Goal: Navigation & Orientation: Find specific page/section

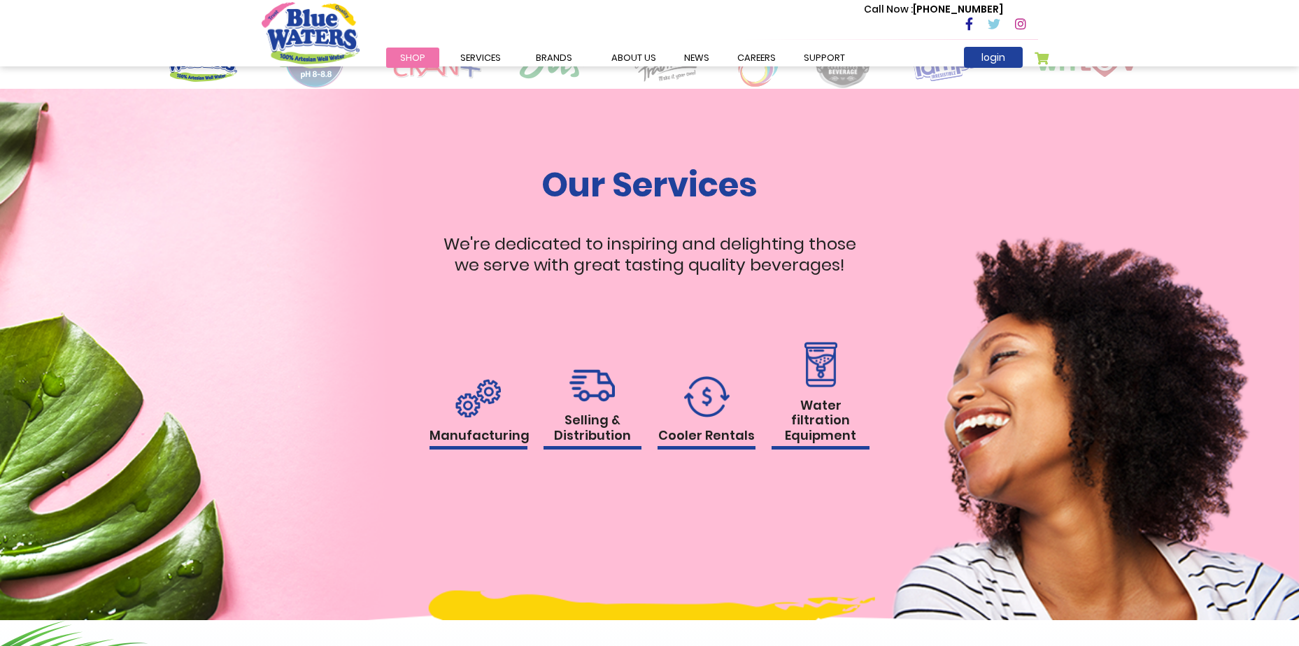
scroll to position [1119, 0]
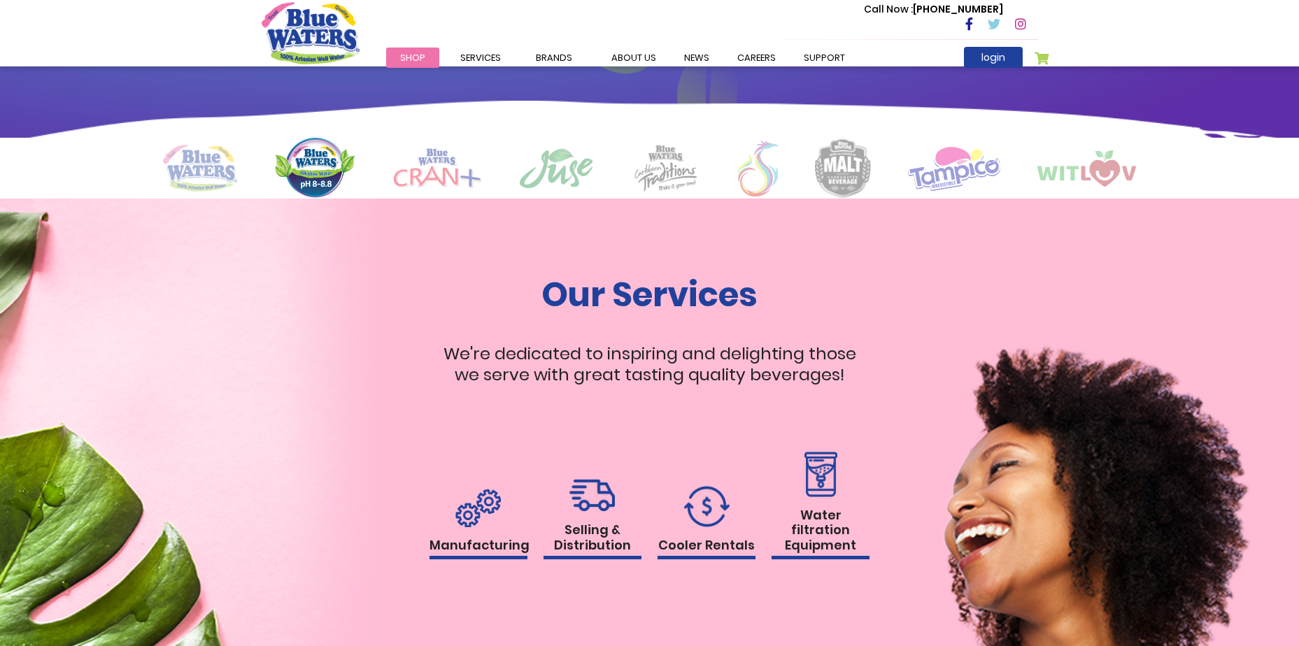
click at [426, 59] on link "Shop" at bounding box center [412, 58] width 53 height 20
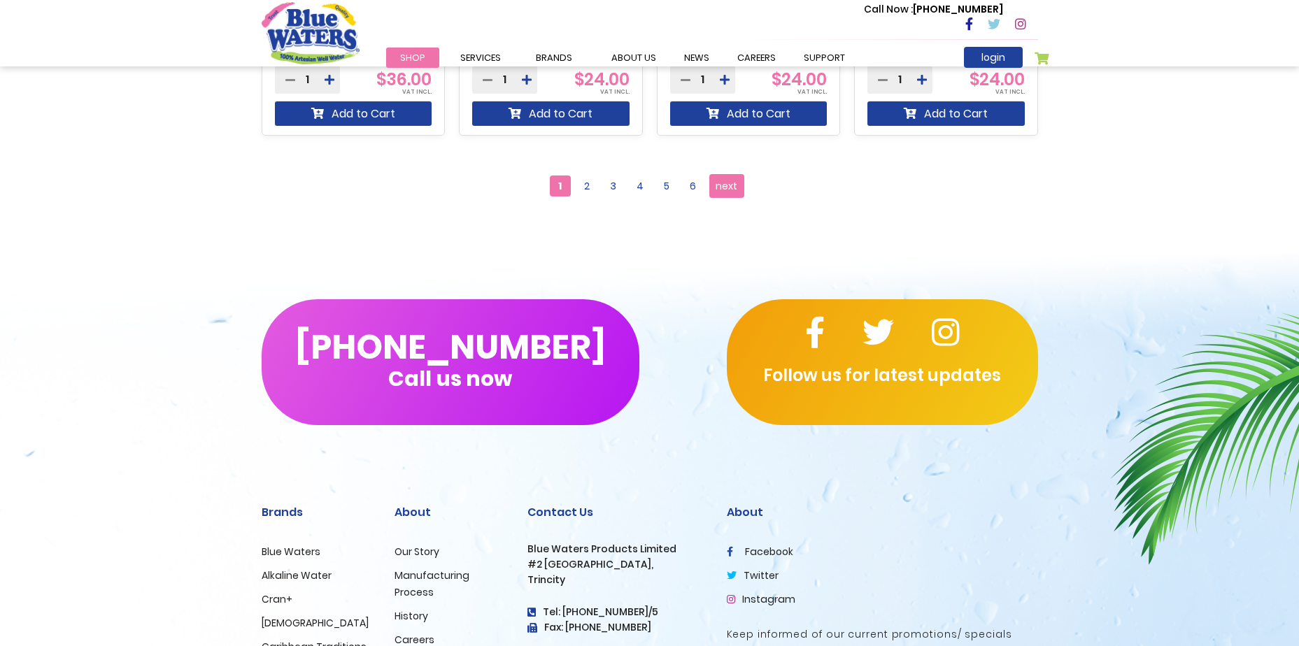
scroll to position [1629, 0]
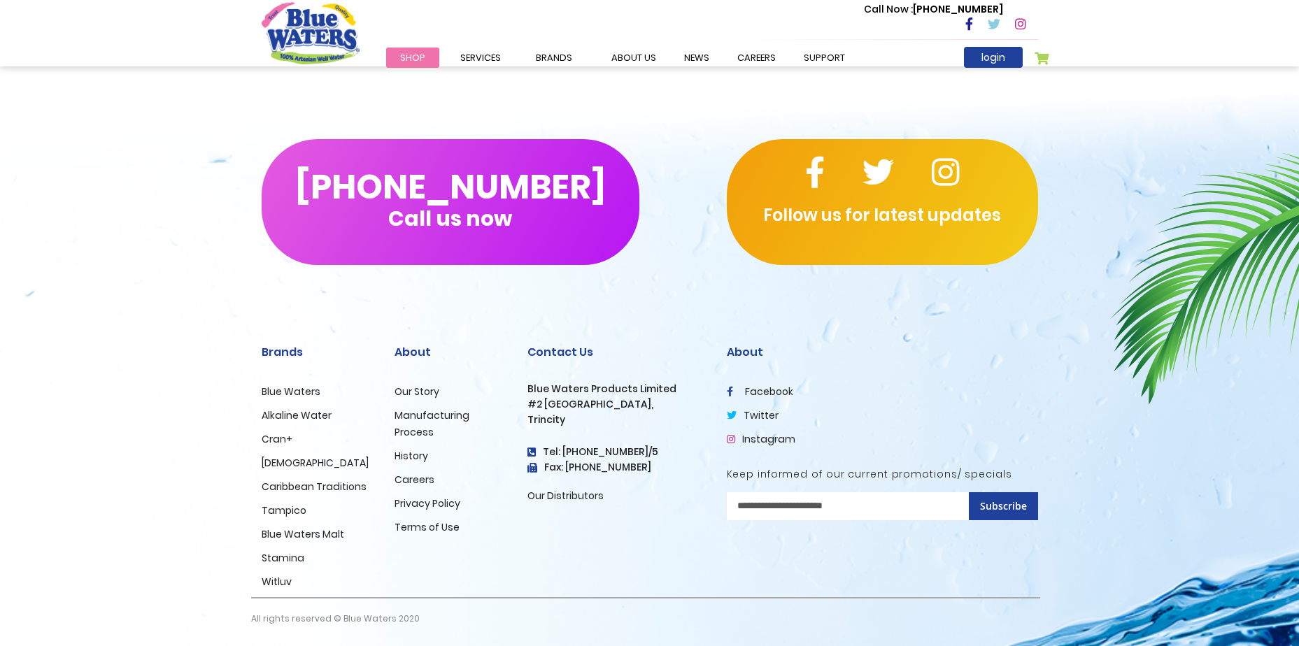
click at [290, 395] on link "Blue Waters" at bounding box center [291, 392] width 59 height 14
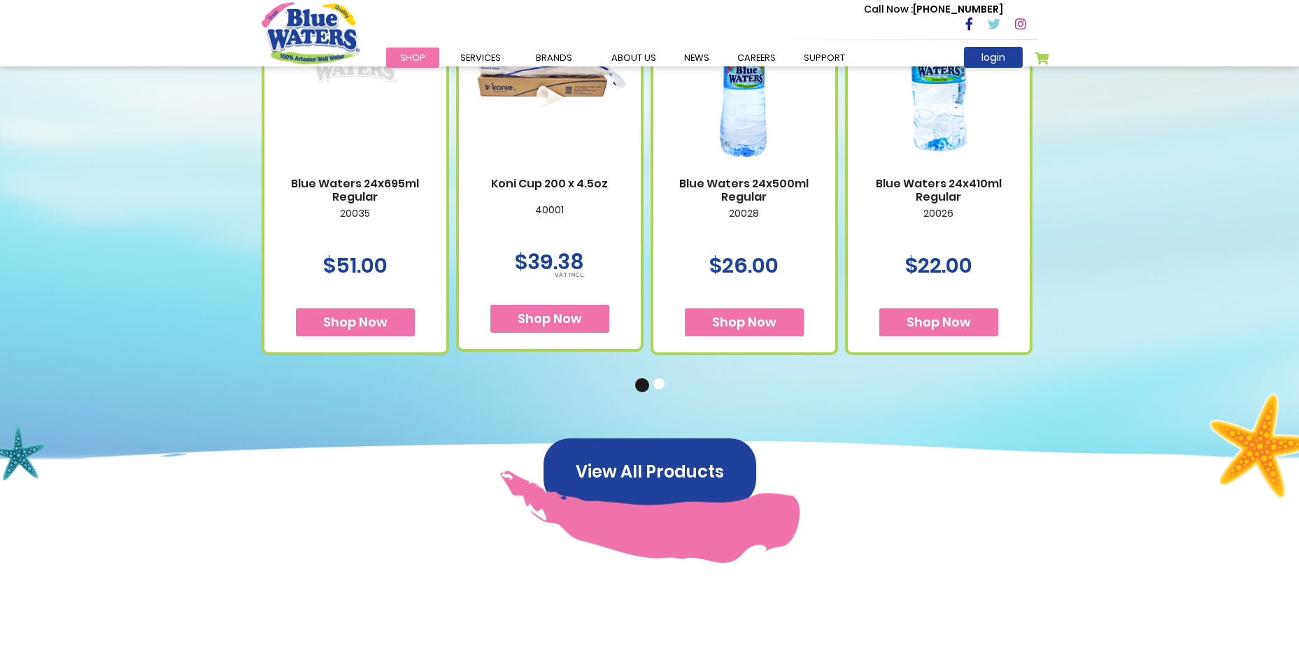
scroll to position [839, 0]
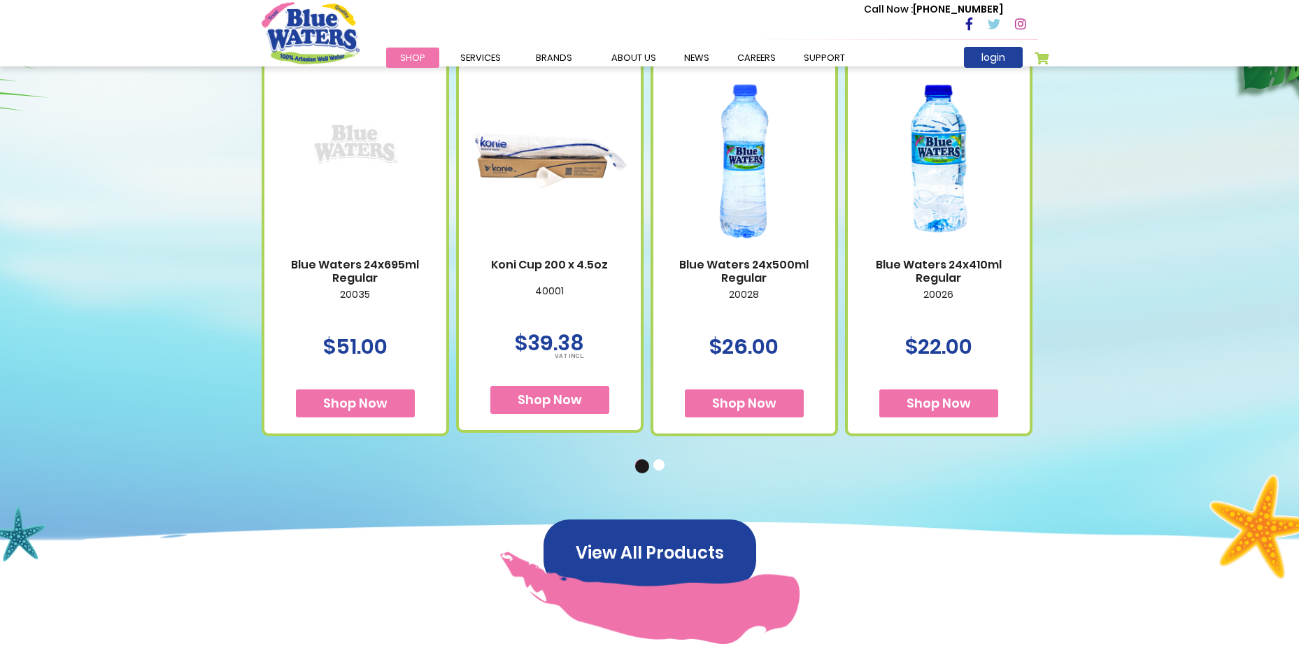
click at [658, 467] on button "2" at bounding box center [660, 467] width 14 height 14
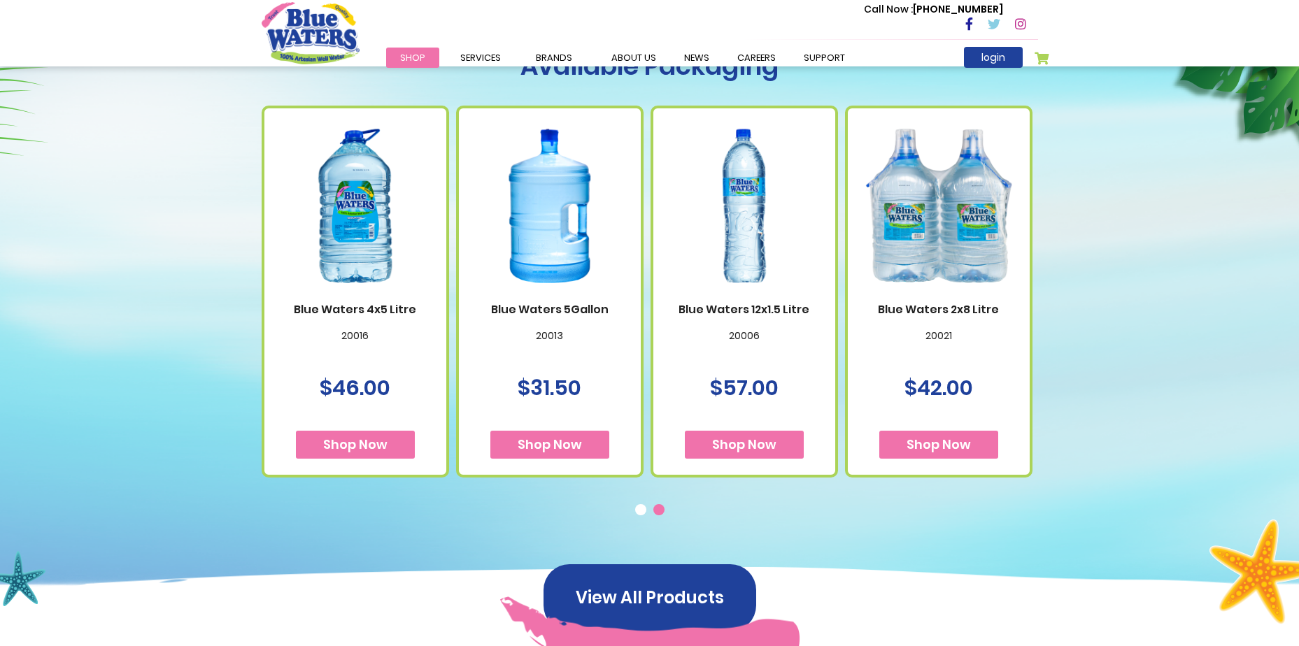
scroll to position [770, 0]
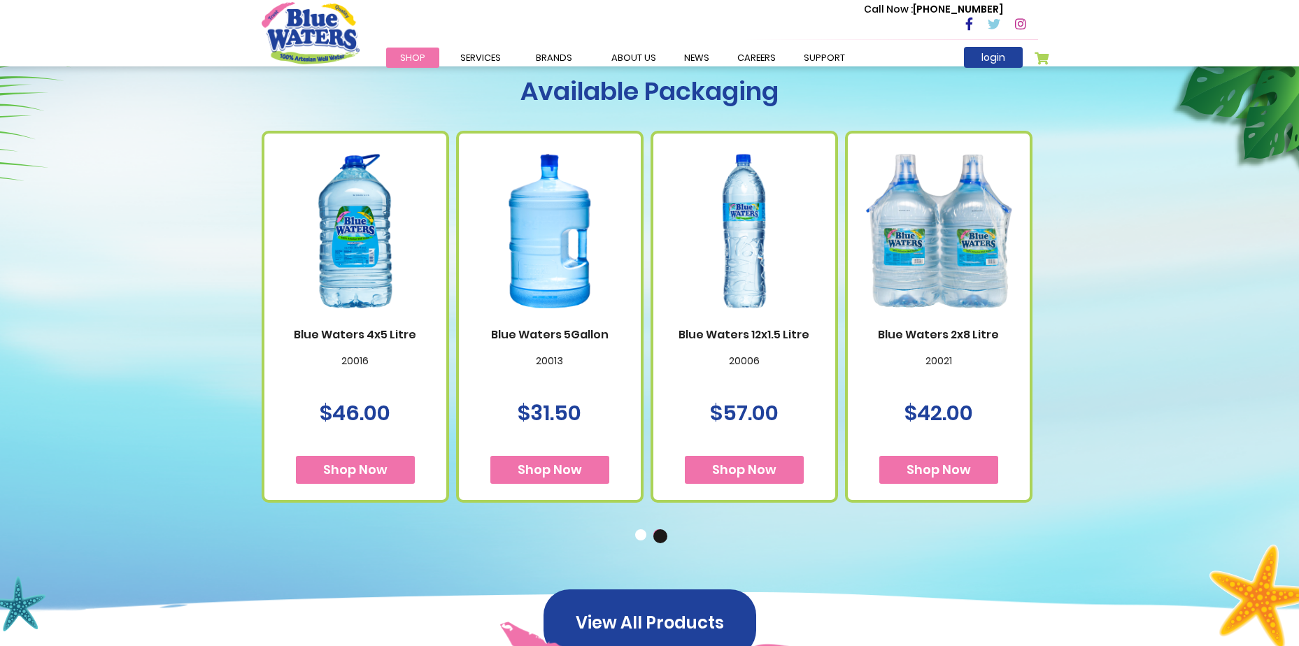
click at [537, 285] on img at bounding box center [550, 231] width 154 height 192
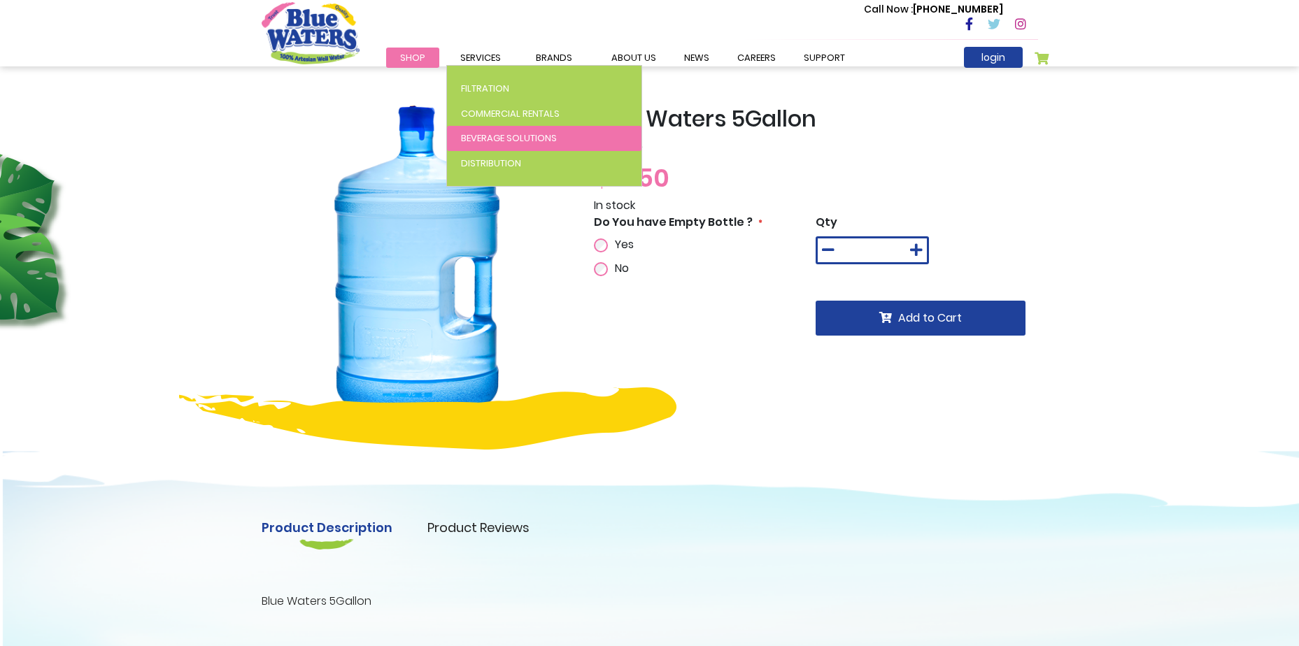
click at [523, 139] on span "Beverage Solutions" at bounding box center [509, 138] width 96 height 13
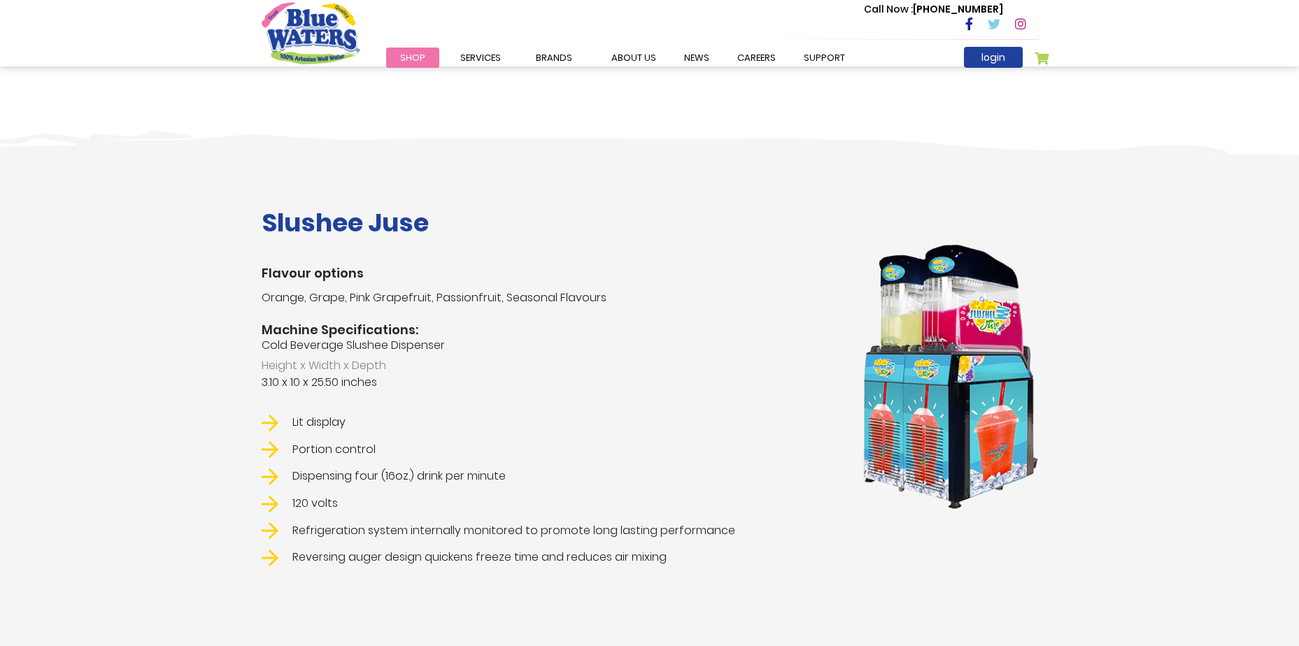
scroll to position [1384, 0]
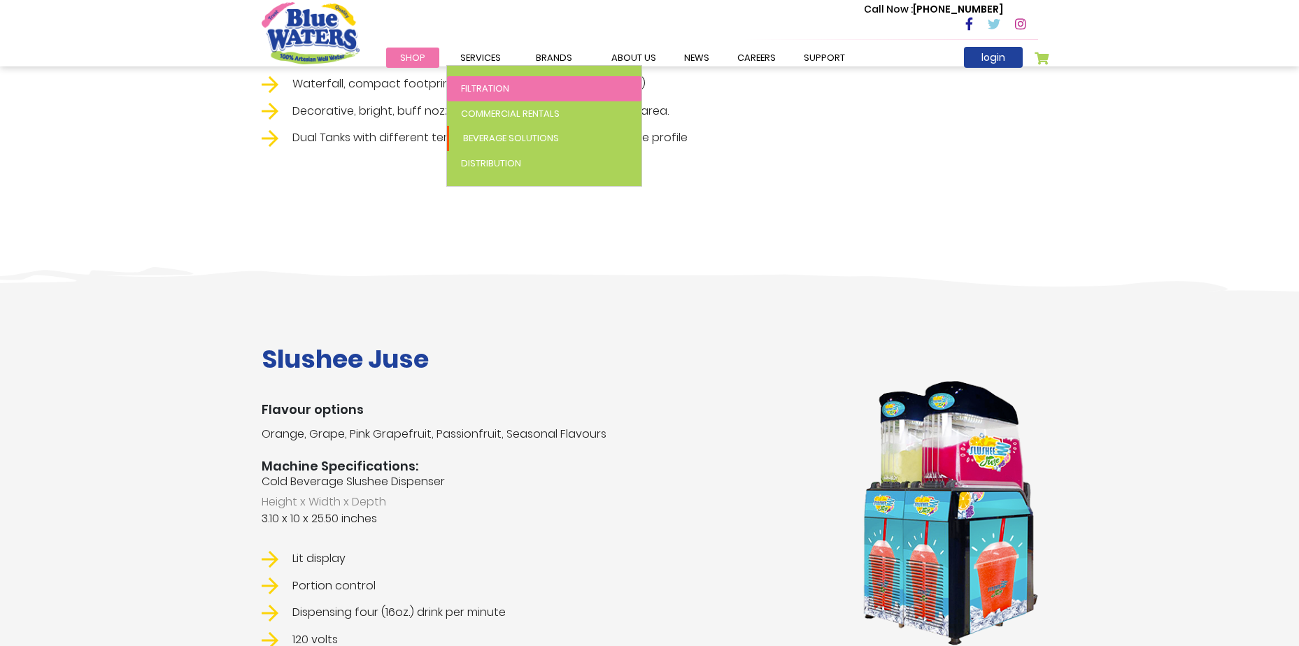
click at [481, 84] on span "Filtration" at bounding box center [485, 88] width 48 height 13
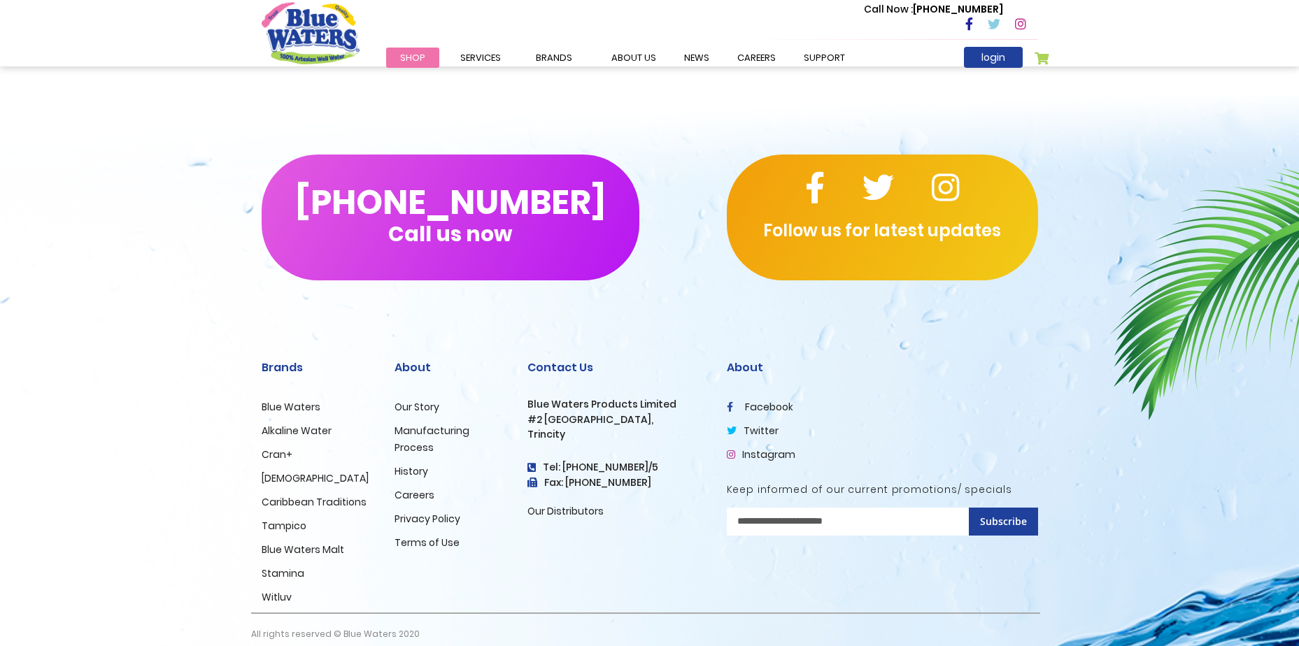
scroll to position [3133, 0]
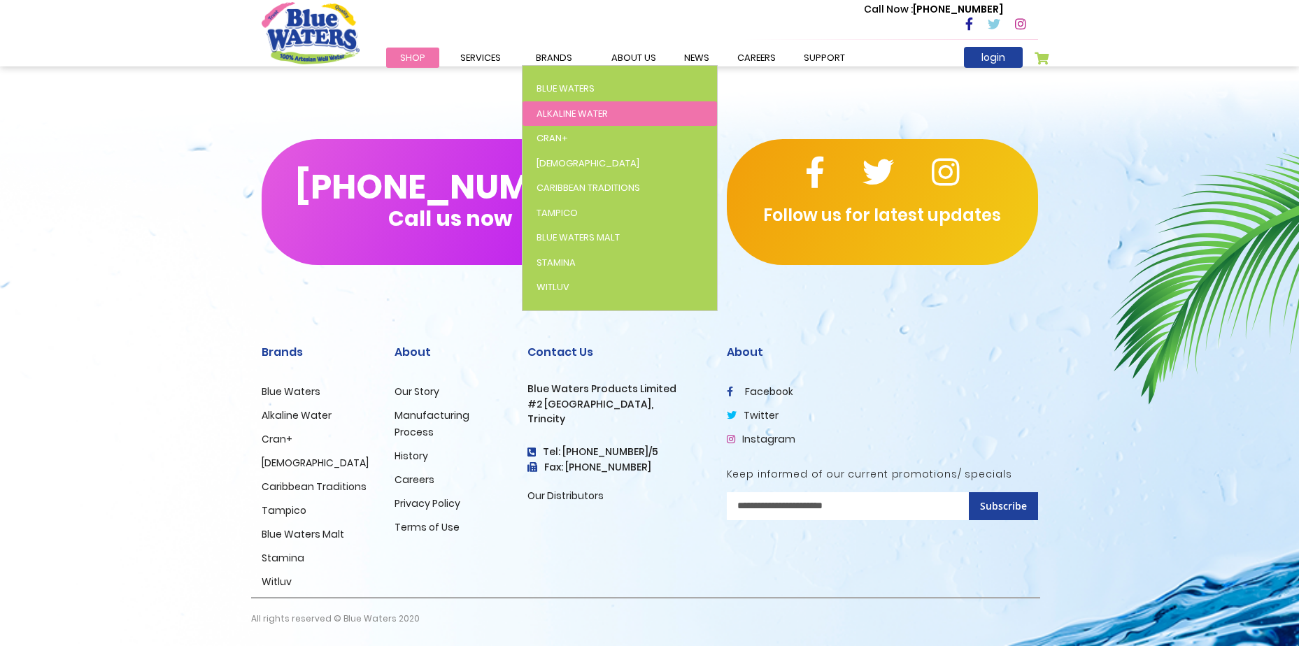
click at [565, 109] on span "Alkaline Water" at bounding box center [572, 113] width 71 height 13
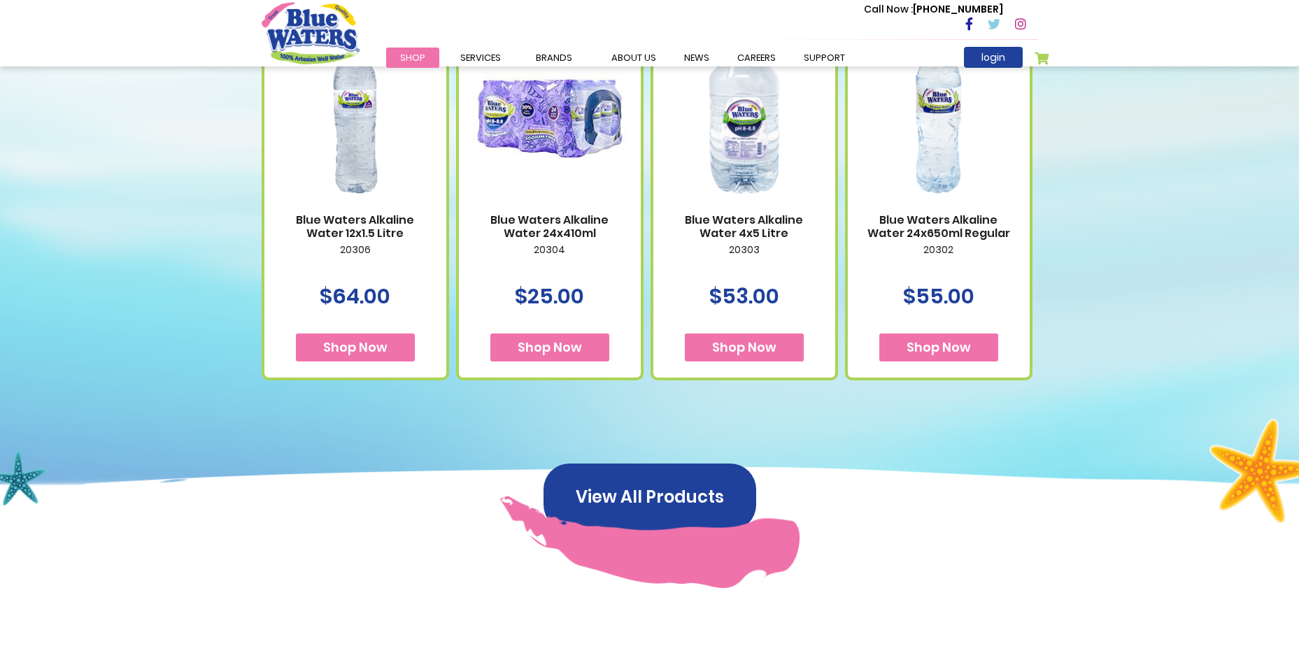
scroll to position [630, 0]
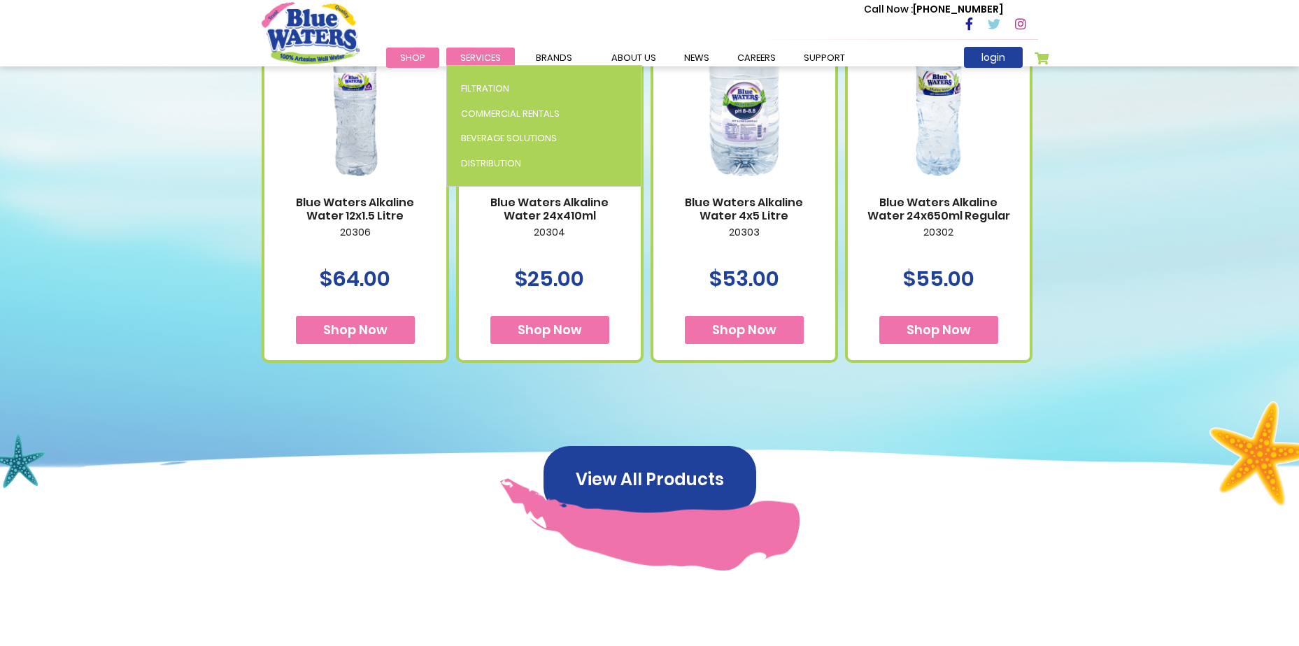
click at [497, 59] on span "Services" at bounding box center [480, 57] width 41 height 13
click at [495, 117] on span "Commercial Rentals" at bounding box center [510, 113] width 99 height 13
